Goal: Information Seeking & Learning: Learn about a topic

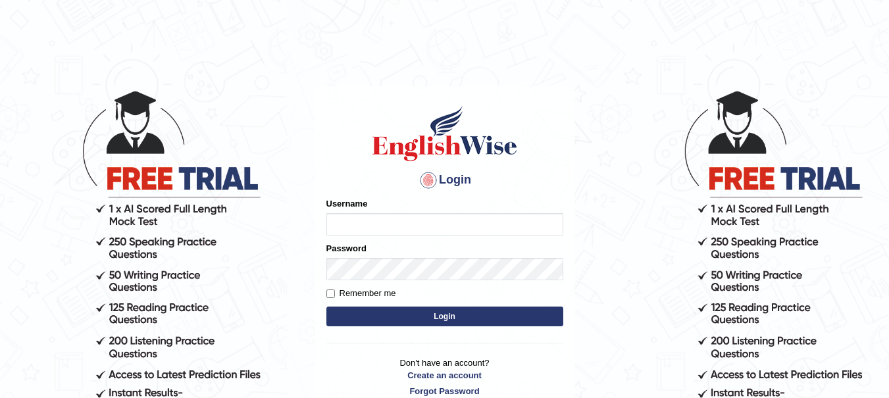
type input "yadwinder_online"
click at [404, 316] on button "Login" at bounding box center [444, 316] width 237 height 20
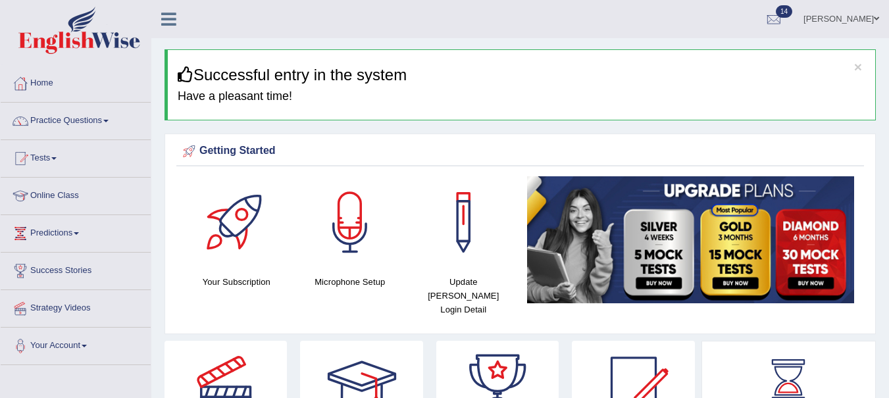
click at [792, 16] on span "14" at bounding box center [783, 11] width 16 height 12
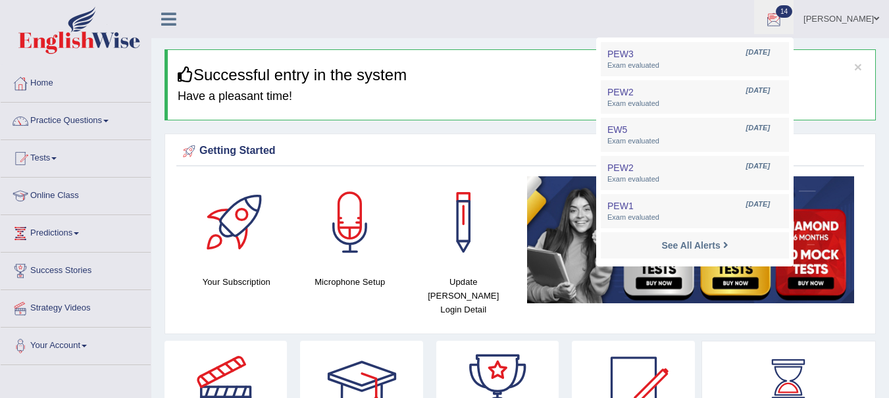
click at [481, 148] on div "Getting Started" at bounding box center [520, 151] width 681 height 20
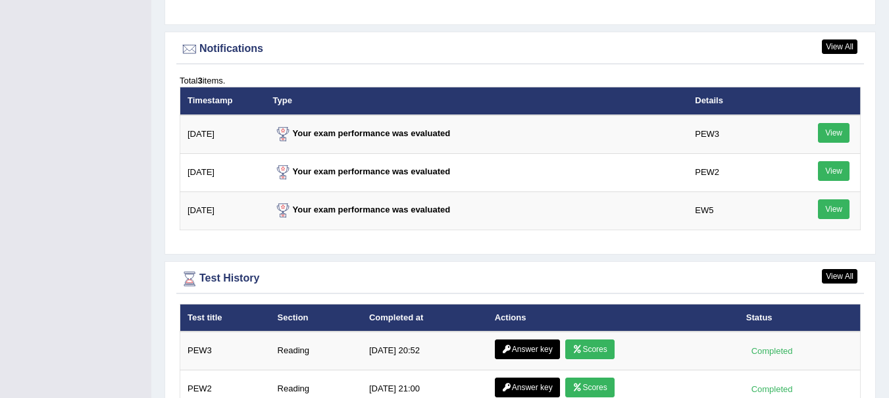
scroll to position [1679, 0]
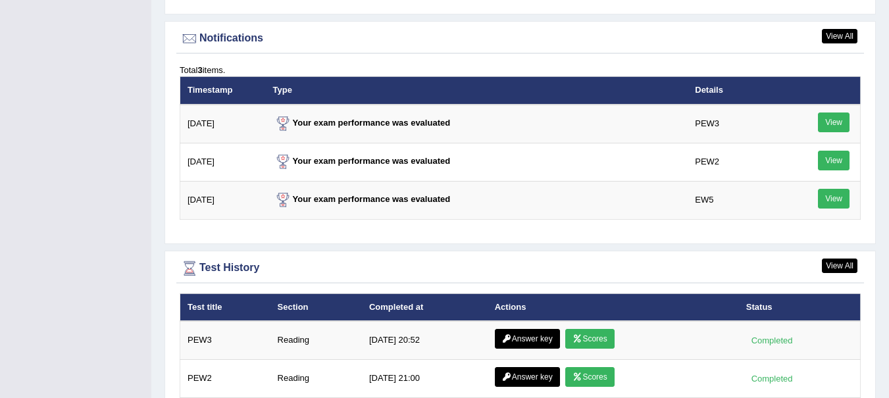
click at [583, 329] on link "Scores" at bounding box center [589, 339] width 49 height 20
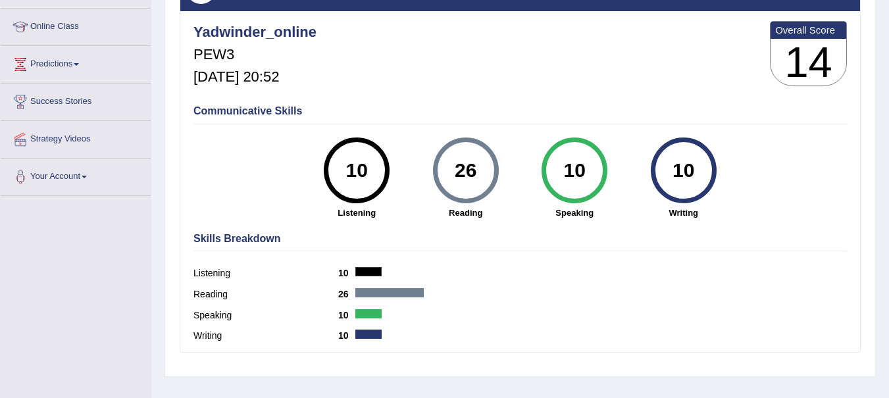
scroll to position [170, 0]
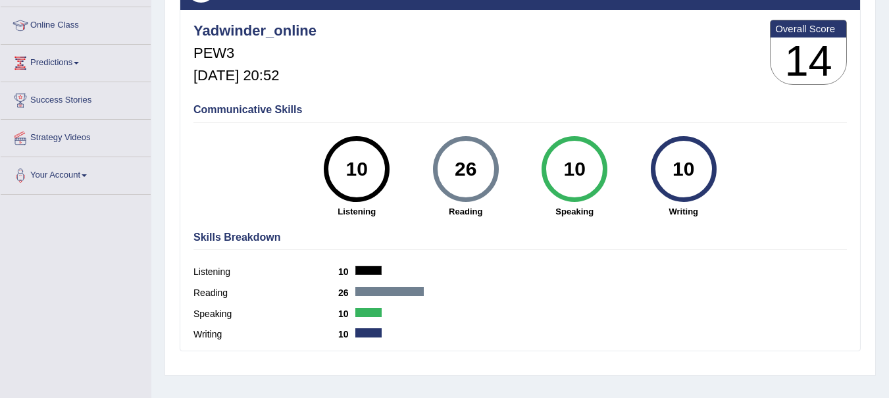
click at [383, 290] on div at bounding box center [389, 291] width 68 height 9
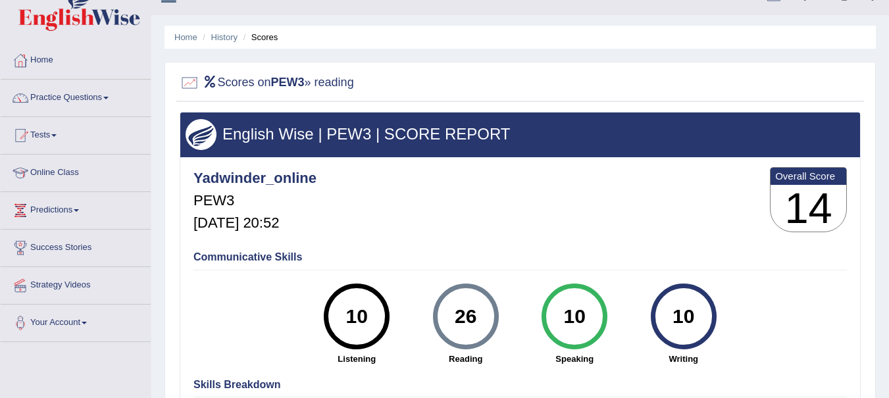
scroll to position [14, 0]
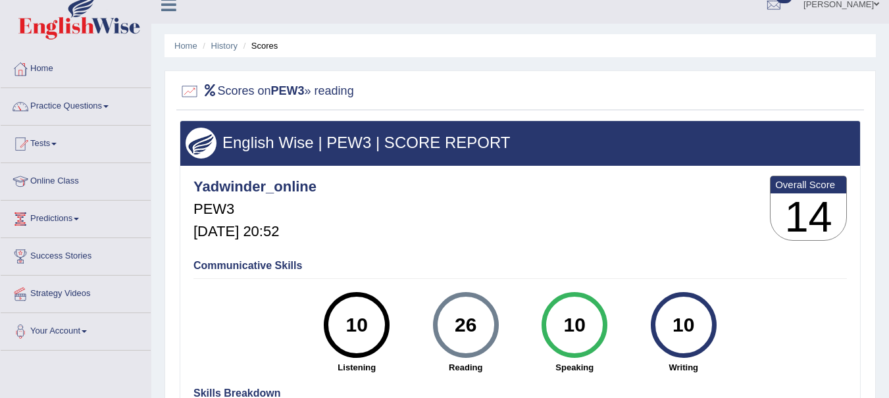
click at [223, 44] on link "History" at bounding box center [224, 46] width 26 height 10
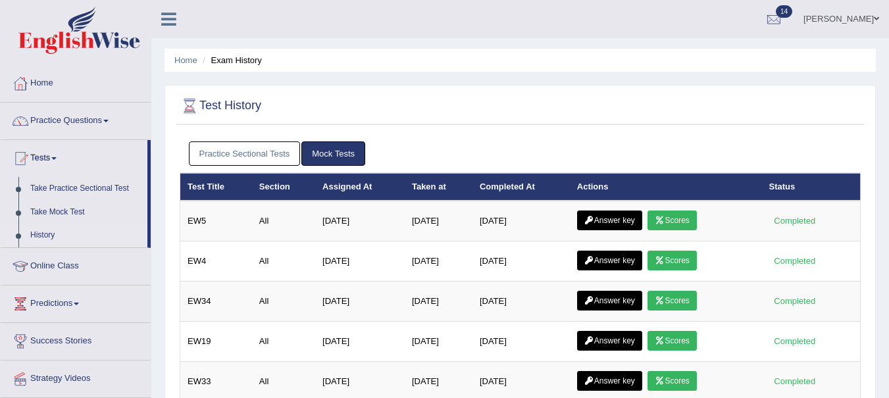
click at [259, 155] on link "Practice Sectional Tests" at bounding box center [245, 153] width 112 height 24
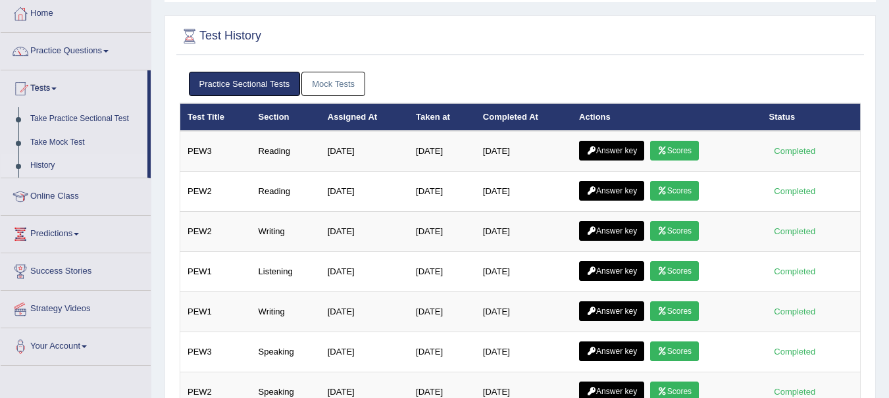
scroll to position [80, 0]
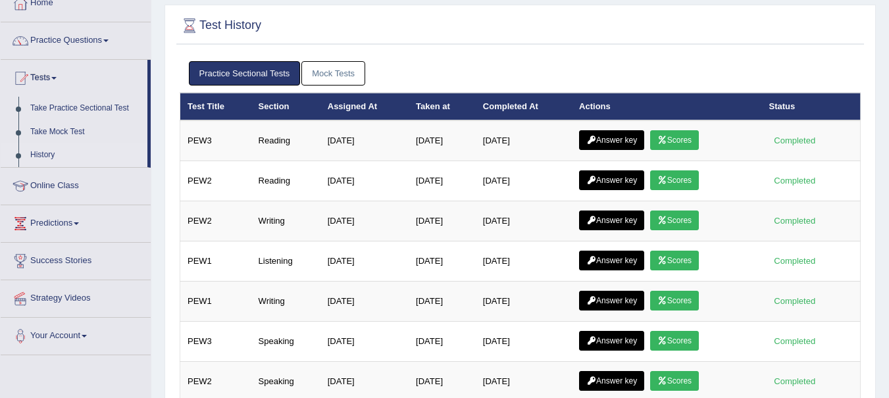
click at [622, 142] on link "Answer key" at bounding box center [611, 140] width 65 height 20
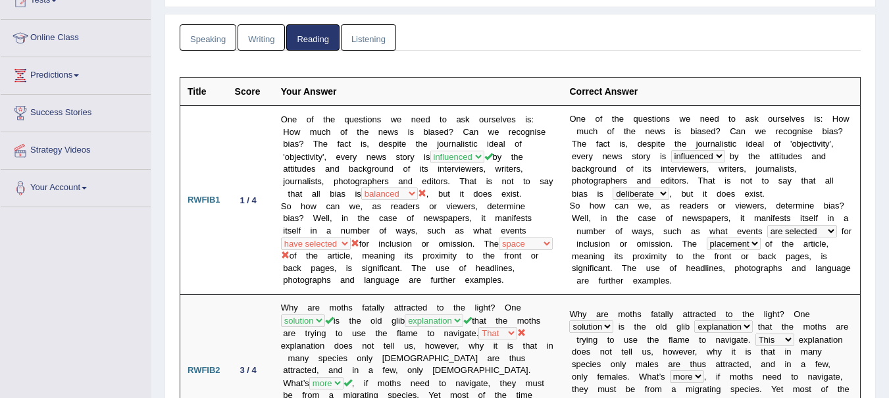
scroll to position [159, 0]
click at [260, 232] on td "1 / 4" at bounding box center [251, 199] width 46 height 189
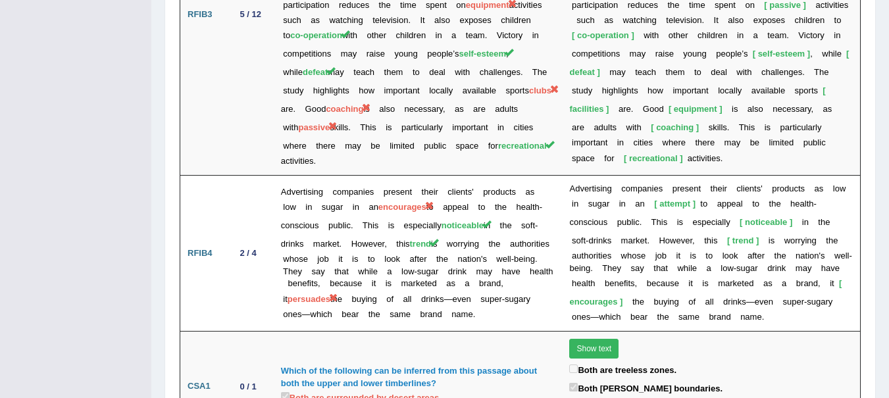
scroll to position [2393, 0]
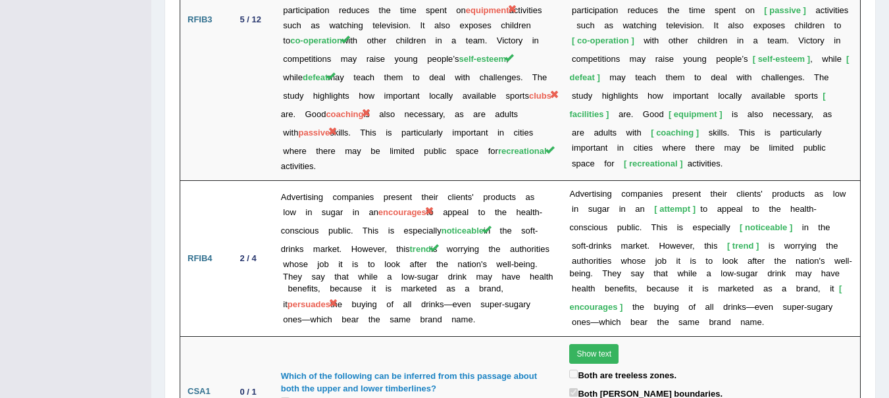
click at [526, 337] on td "Which of the following can be inferred from this passage about both the upper a…" at bounding box center [418, 392] width 289 height 110
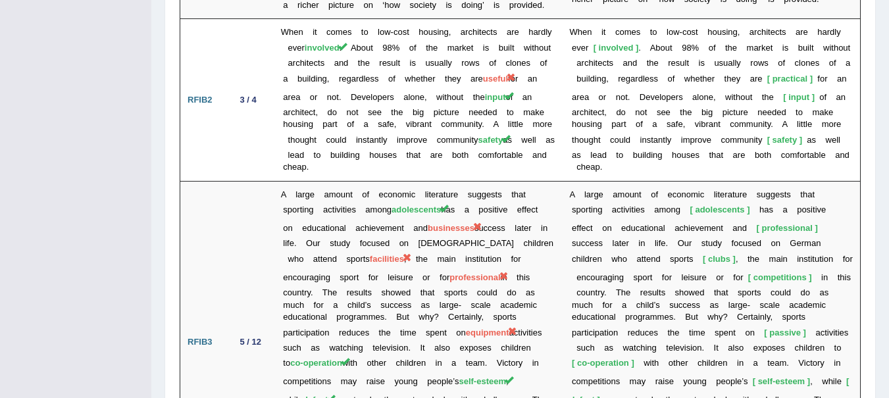
scroll to position [2069, 0]
click at [544, 191] on td "A large amount of economic literature suggests that sporting activities among a…" at bounding box center [418, 343] width 289 height 322
click at [439, 345] on td "A large amount of economic literature suggests that sporting activities among a…" at bounding box center [418, 343] width 289 height 322
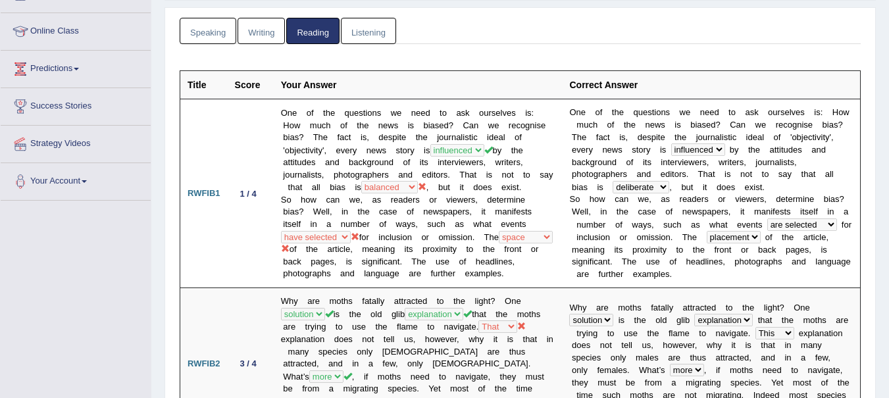
scroll to position [0, 0]
